Goal: Information Seeking & Learning: Learn about a topic

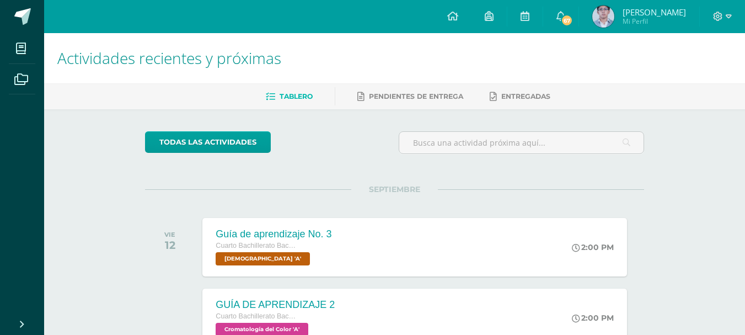
scroll to position [166, 0]
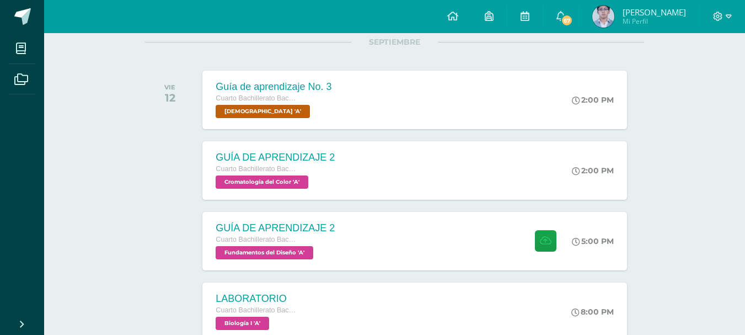
scroll to position [0, 0]
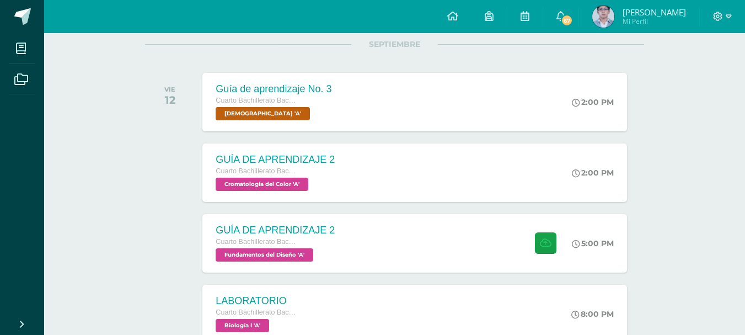
scroll to position [166, 0]
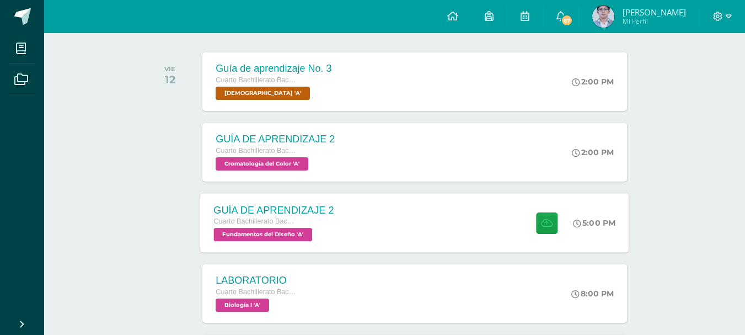
click at [362, 214] on div "GUÍA DE APRENDIZAJE 2 Cuarto Bachillerato Bachillerato en CCLL con Orientación …" at bounding box center [415, 222] width 429 height 59
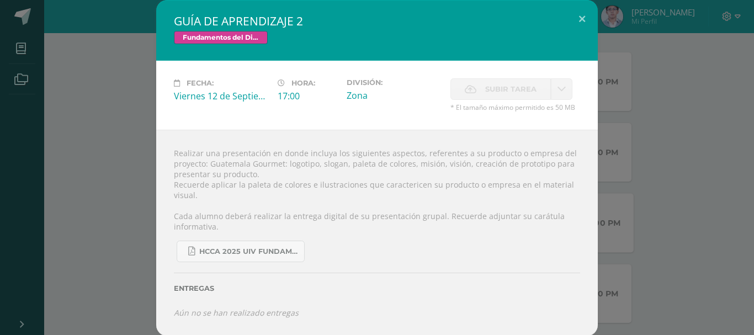
click at [97, 127] on div "GUÍA DE APRENDIZAJE 2 Fundamentos del Diseño Fecha: [DATE] Hora: 17:00 División:" at bounding box center [376, 168] width 745 height 336
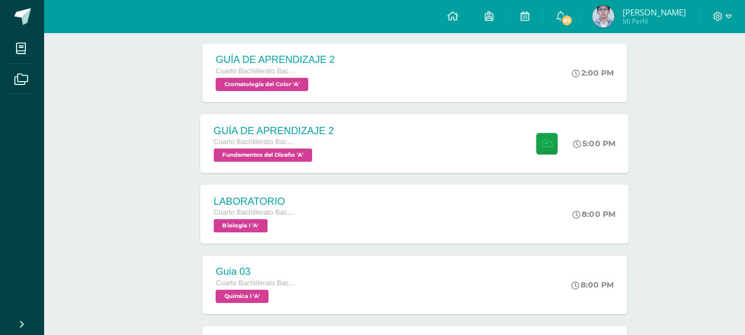
scroll to position [221, 0]
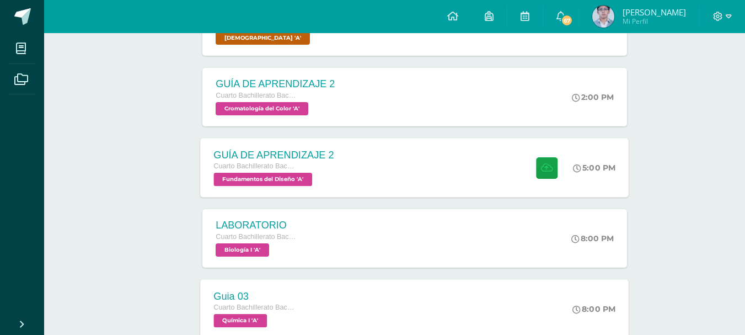
click at [318, 297] on div "Guia 03 Cuarto Bachillerato Bachillerato en CCLL con Orientación en Diseño Gráf…" at bounding box center [415, 308] width 429 height 59
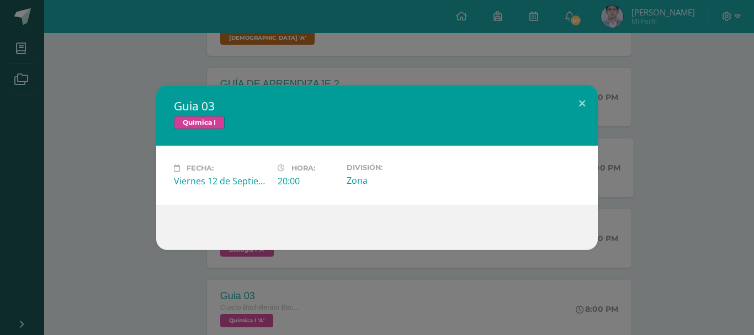
click at [132, 164] on div "Guia 03 Química I Fecha: [DATE] Hora: 20:00 División: Zona" at bounding box center [376, 167] width 745 height 165
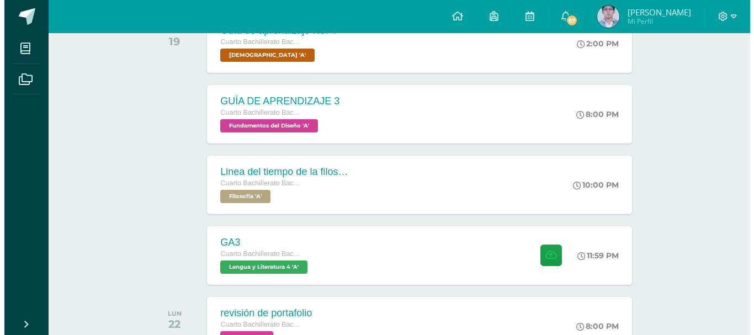
scroll to position [717, 0]
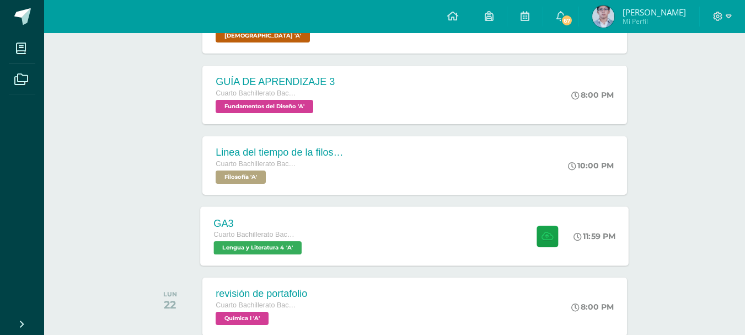
click at [342, 234] on div "GA3 Cuarto Bachillerato Bachillerato en CCLL con Orientación en Diseño Gráfico …" at bounding box center [415, 235] width 429 height 59
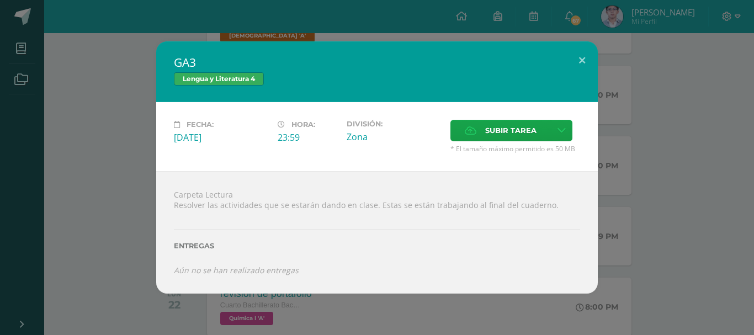
click at [127, 140] on div "GA3 Lengua y Literatura 4 Fecha: [DATE] Hora: 23:59 División: Zona" at bounding box center [376, 167] width 745 height 252
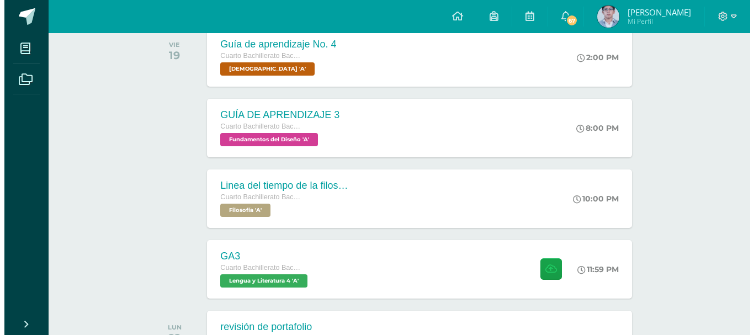
scroll to position [753, 0]
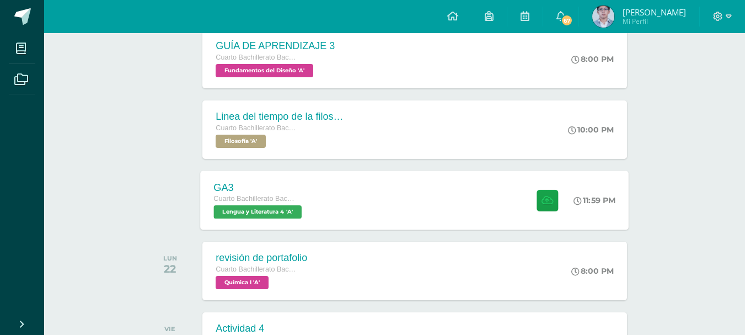
click at [380, 172] on div "GA3 Cuarto Bachillerato Bachillerato en CCLL con Orientación en Diseño Gráfico …" at bounding box center [415, 199] width 429 height 59
